Goal: Information Seeking & Learning: Understand process/instructions

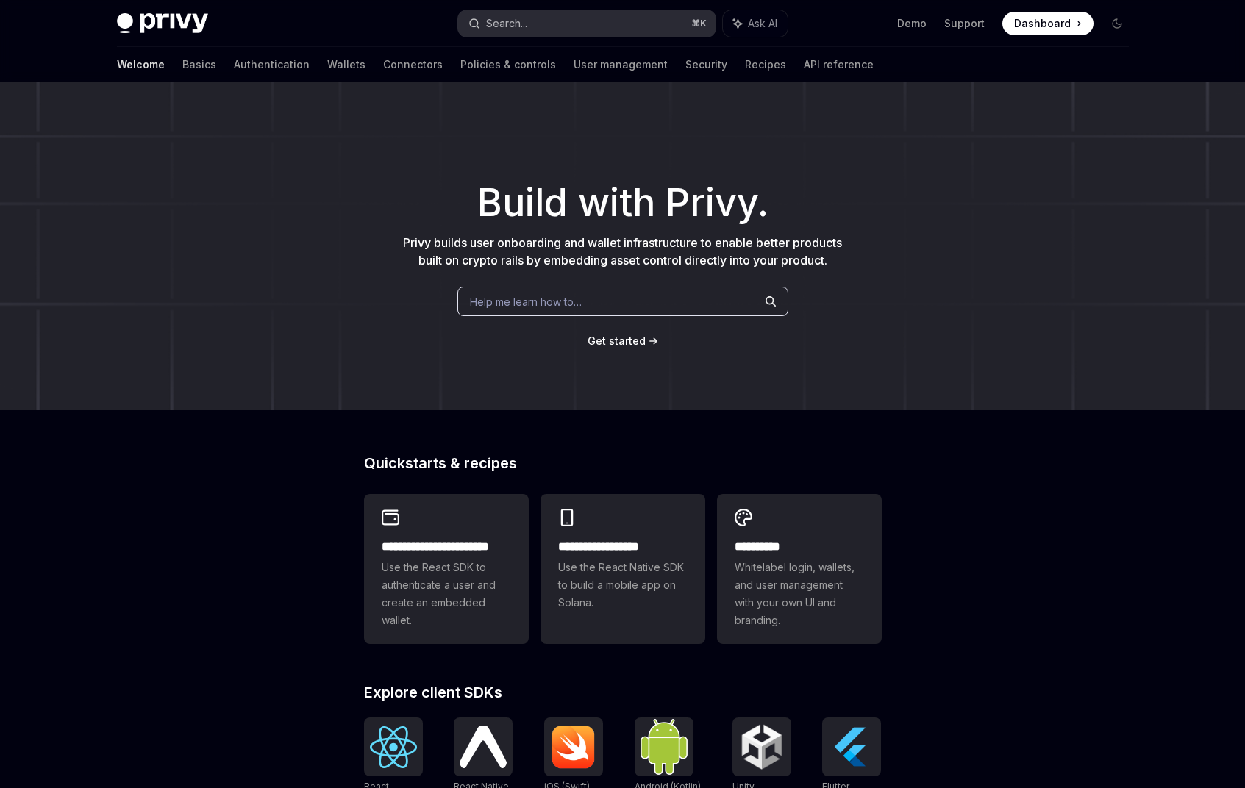
click at [604, 32] on button "Search... ⌘ K" at bounding box center [586, 23] width 257 height 26
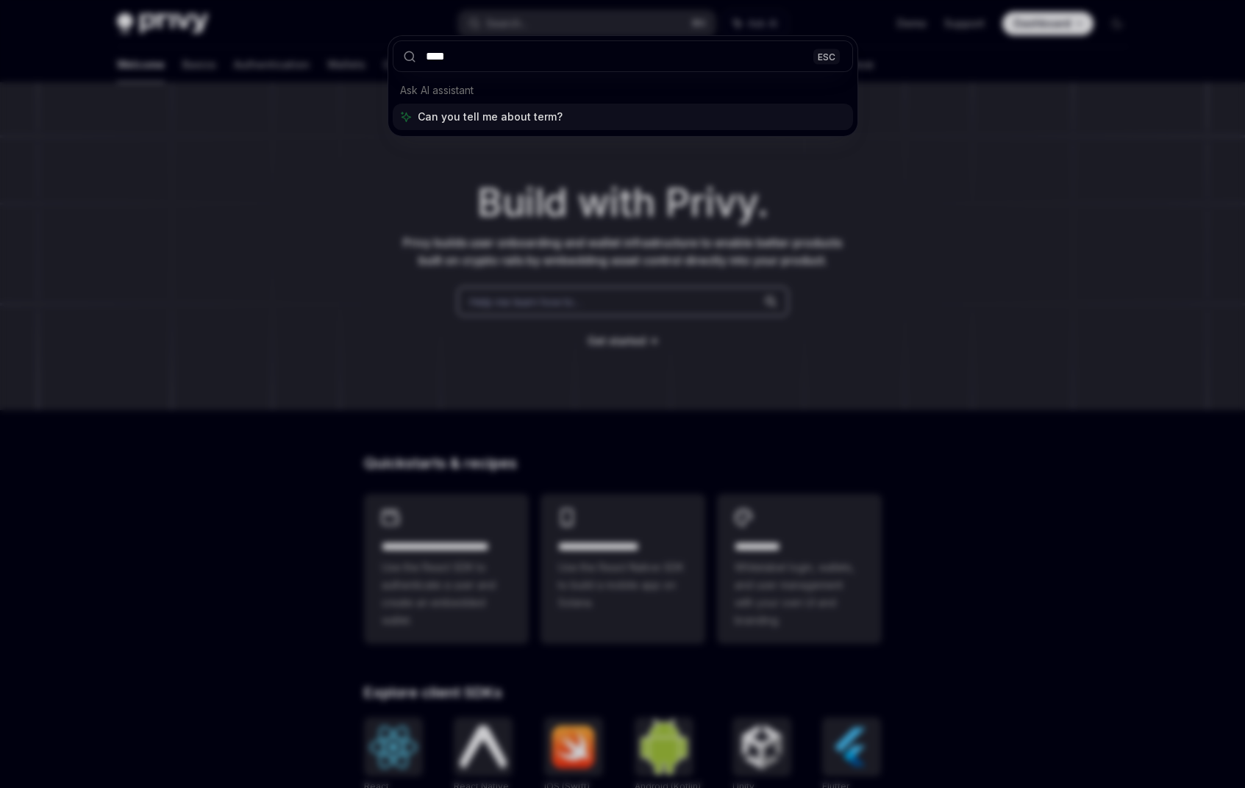
type input "*****"
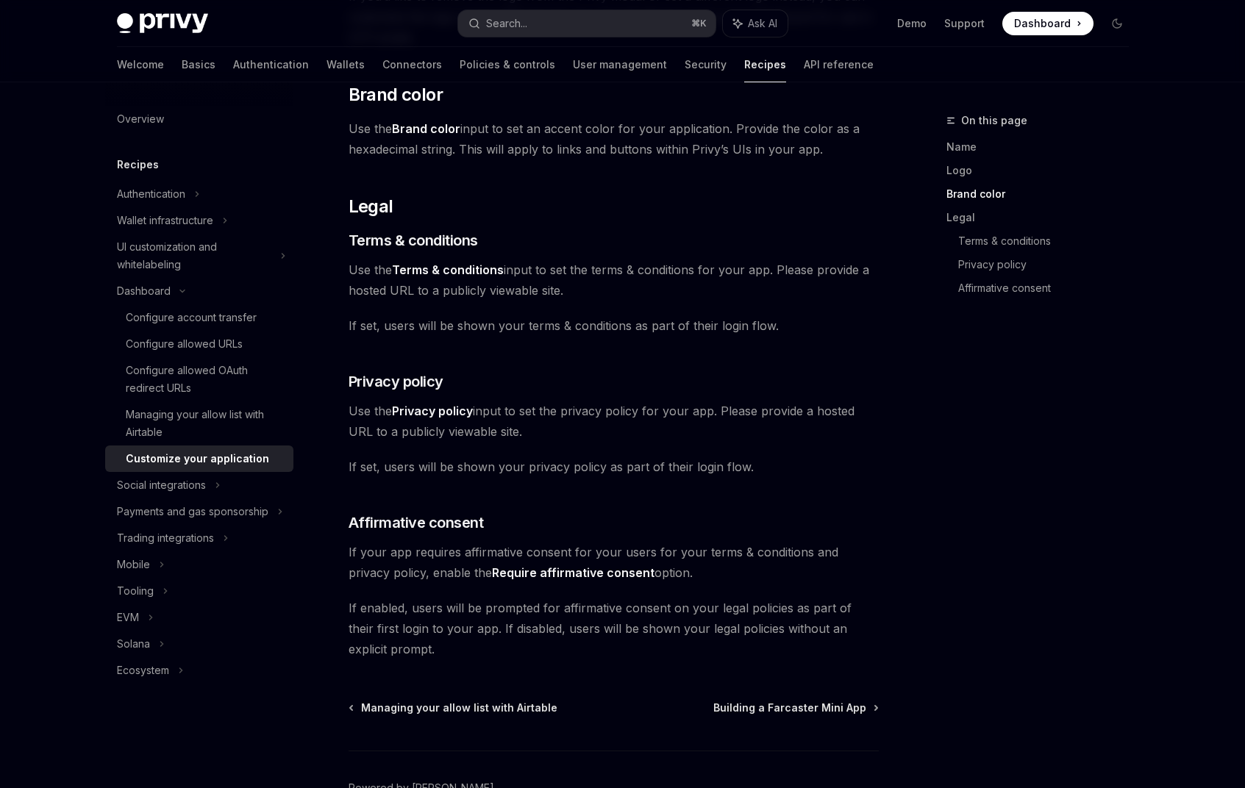
scroll to position [621, 0]
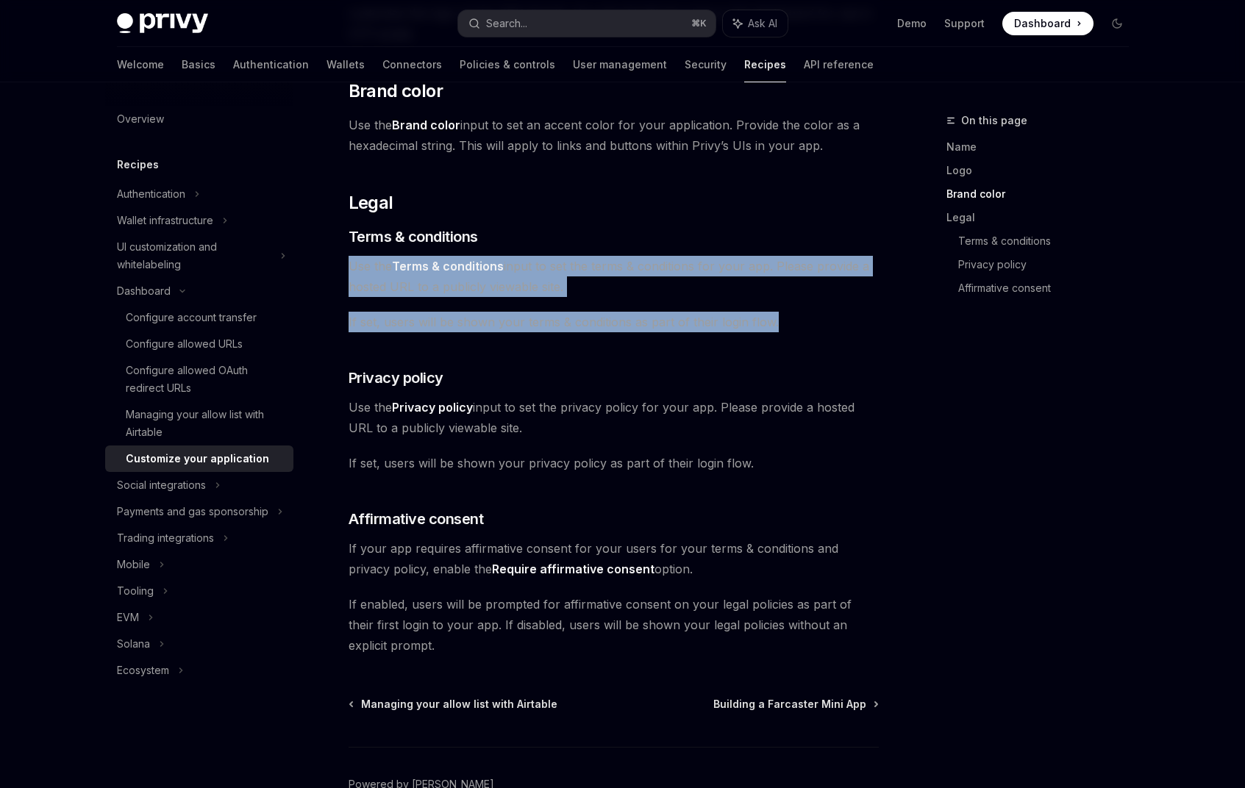
drag, startPoint x: 344, startPoint y: 272, endPoint x: 693, endPoint y: 338, distance: 354.7
click at [775, 325] on div "Dashboard Customize your application OpenAI Open in ChatGPT OpenAI Open in Chat…" at bounding box center [476, 182] width 812 height 1383
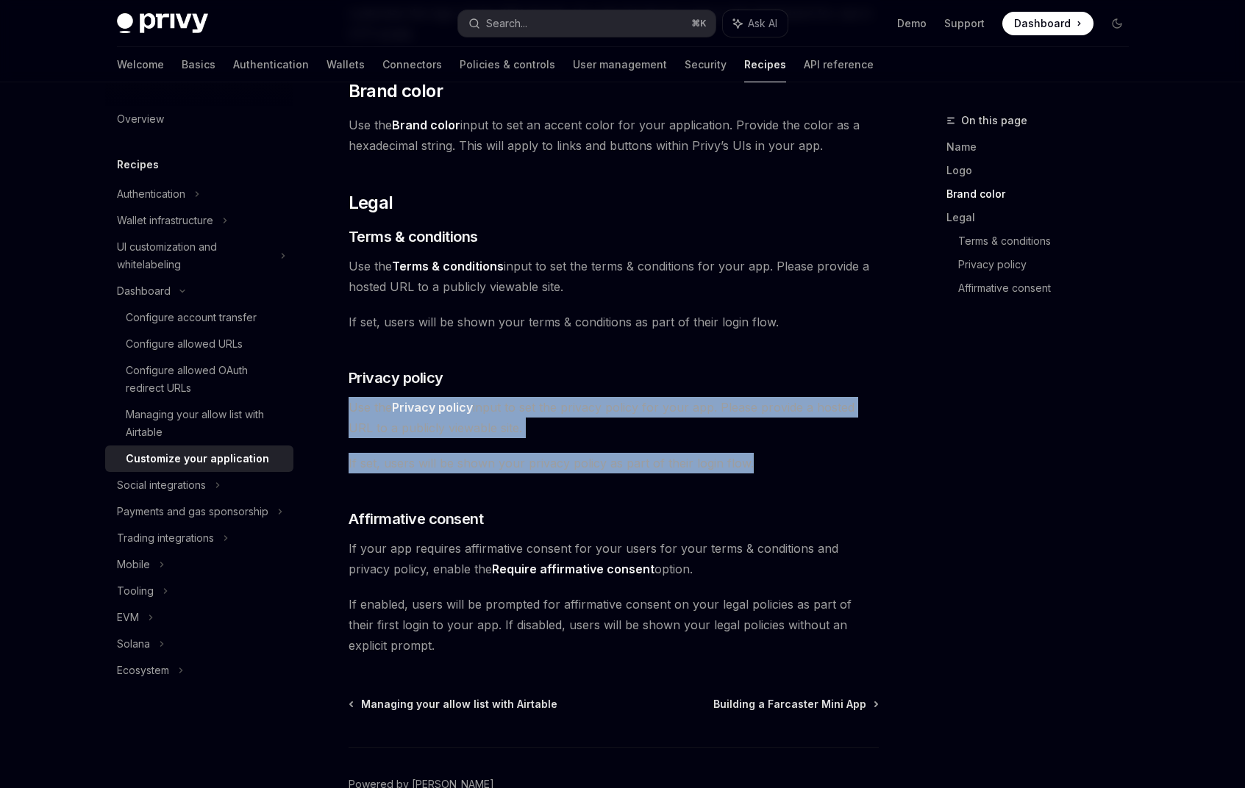
drag, startPoint x: 343, startPoint y: 414, endPoint x: 633, endPoint y: 454, distance: 292.5
click at [753, 460] on div "Dashboard Customize your application OpenAI Open in ChatGPT OpenAI Open in Chat…" at bounding box center [476, 182] width 812 height 1383
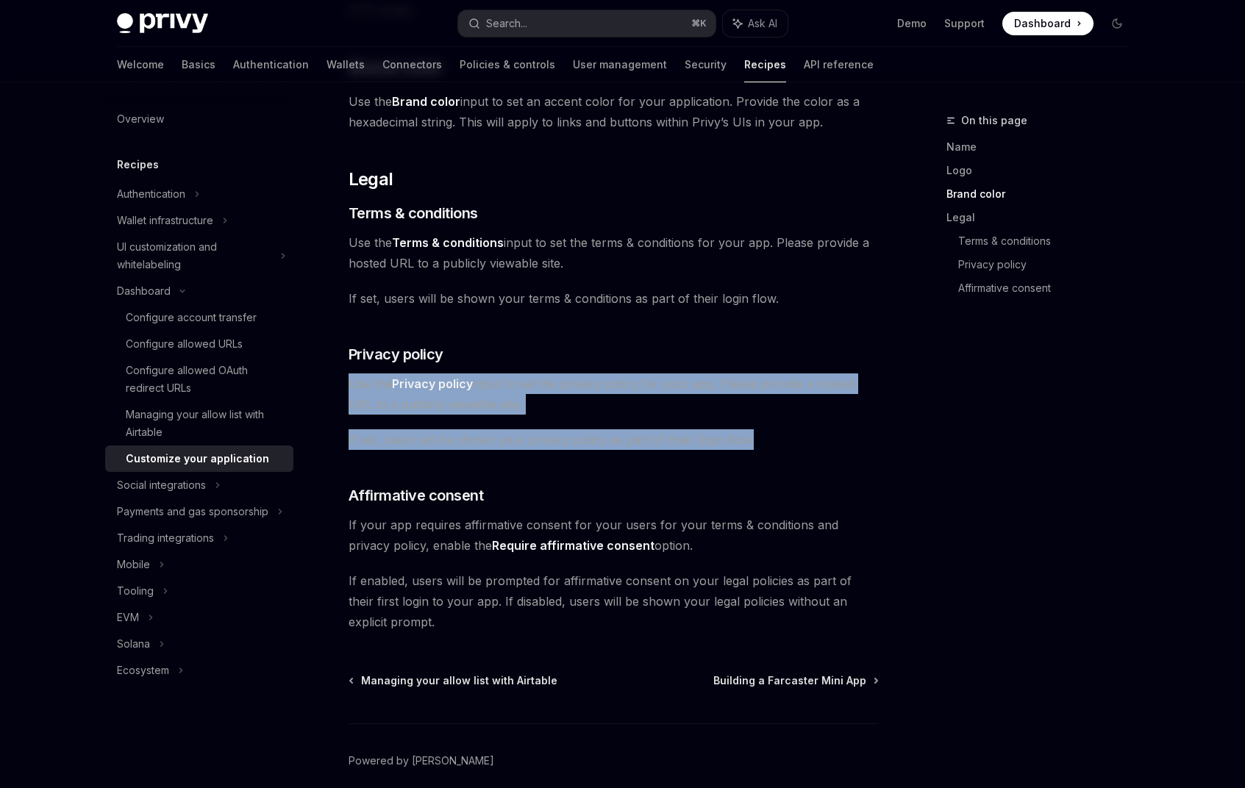
scroll to position [646, 0]
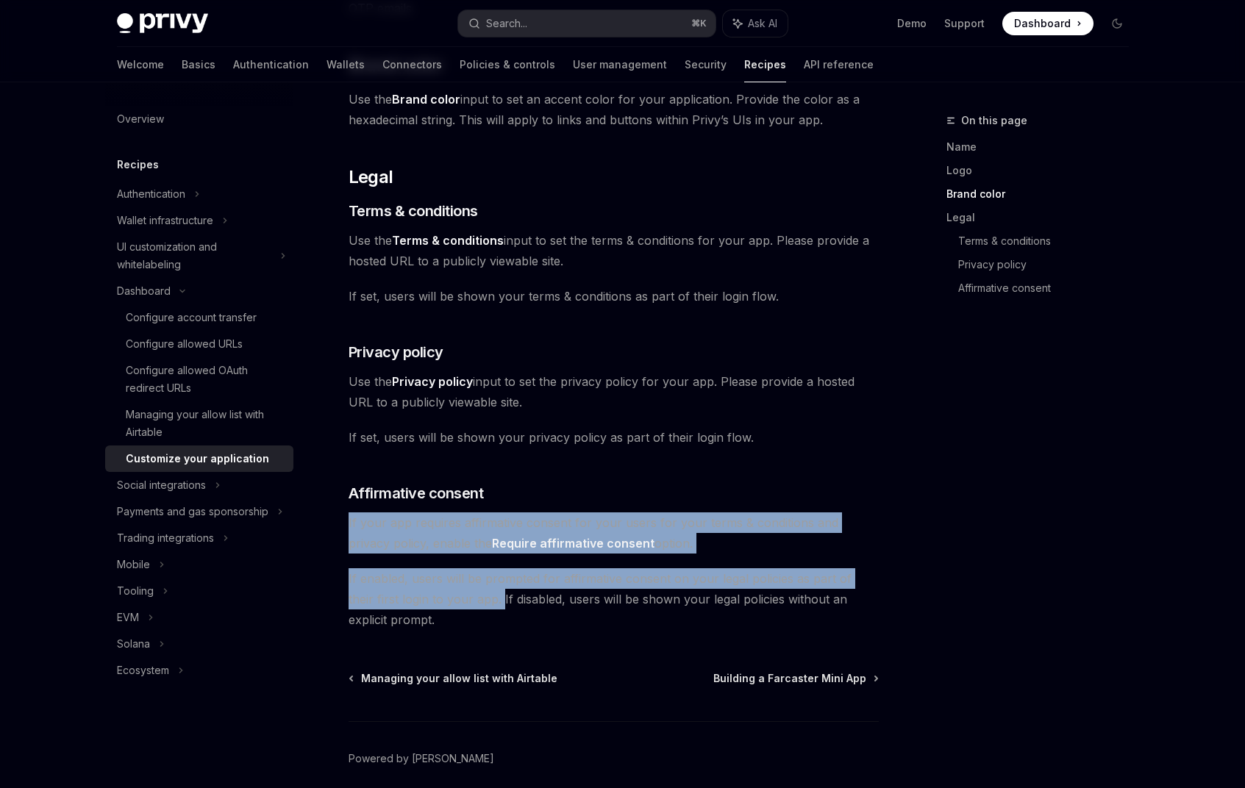
drag, startPoint x: 338, startPoint y: 524, endPoint x: 473, endPoint y: 599, distance: 155.1
click at [473, 599] on div "Dashboard Customize your application OpenAI Open in ChatGPT OpenAI Open in Chat…" at bounding box center [476, 156] width 812 height 1383
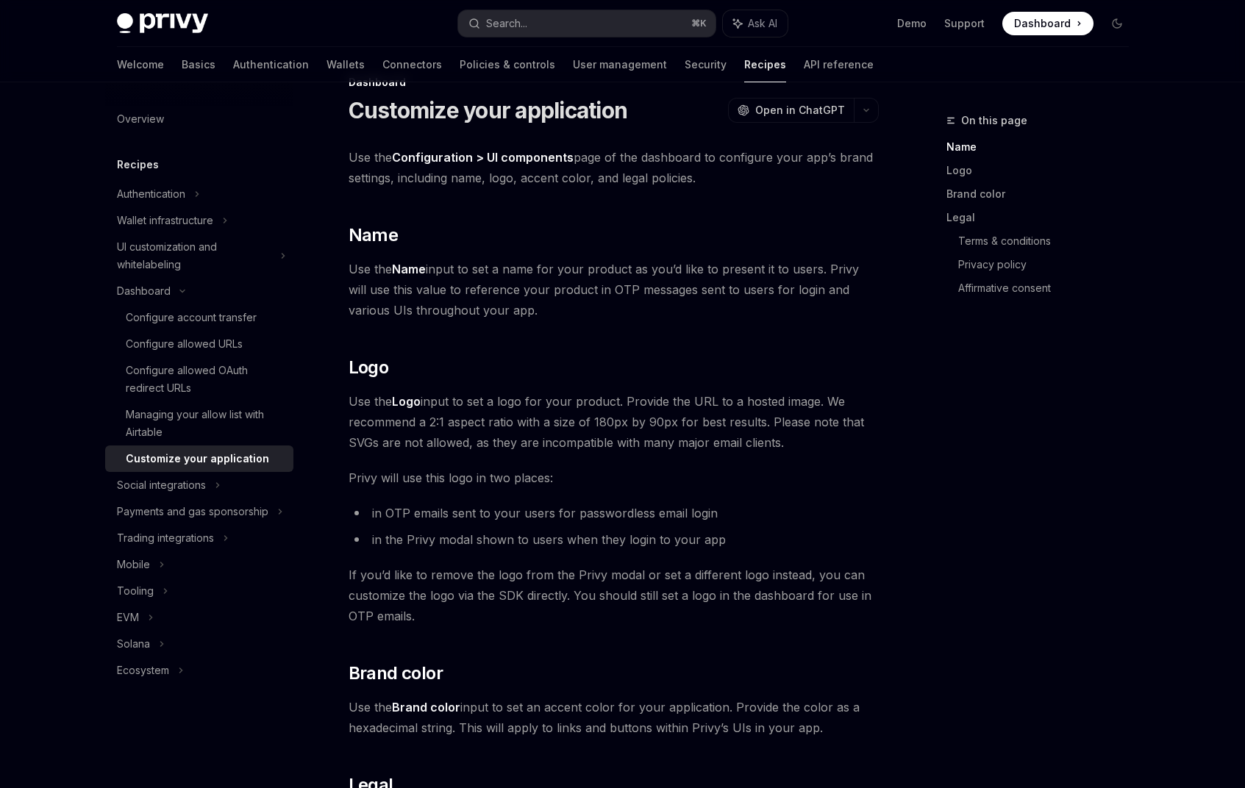
scroll to position [0, 0]
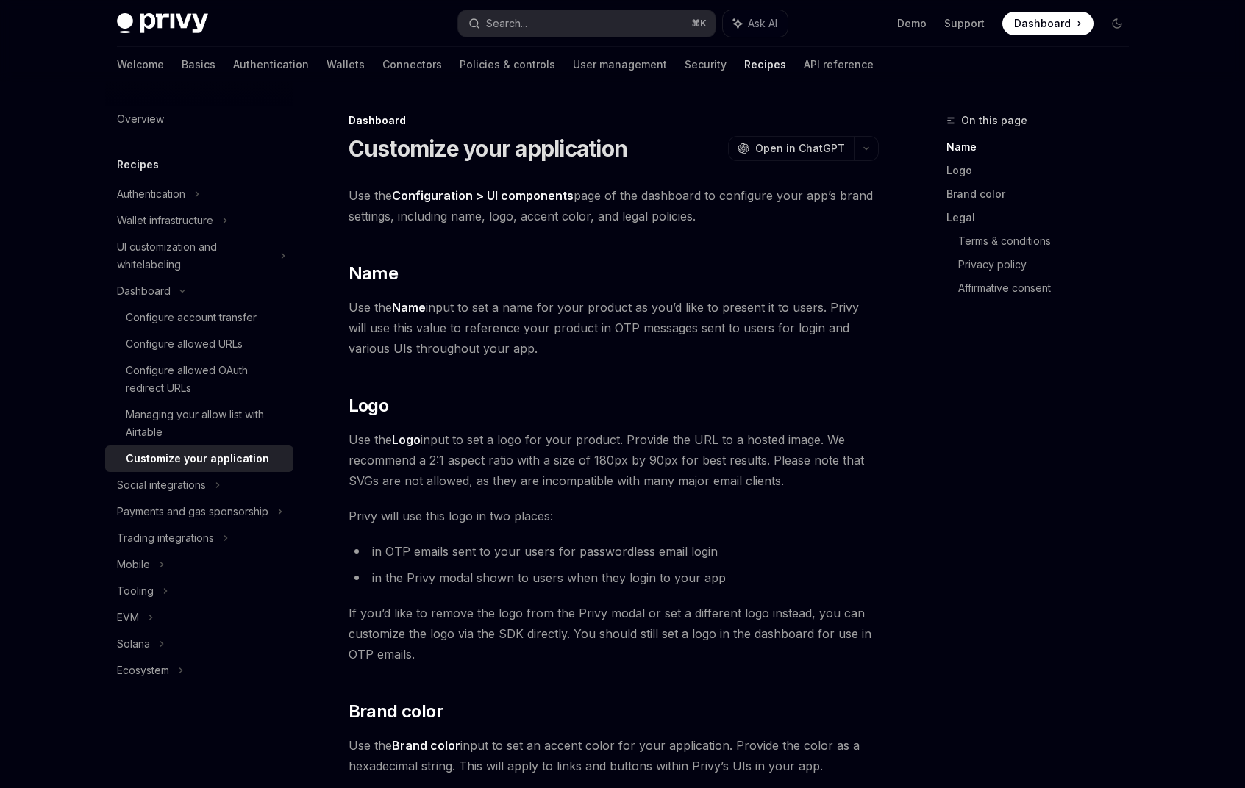
type textarea "*"
